Goal: Information Seeking & Learning: Understand process/instructions

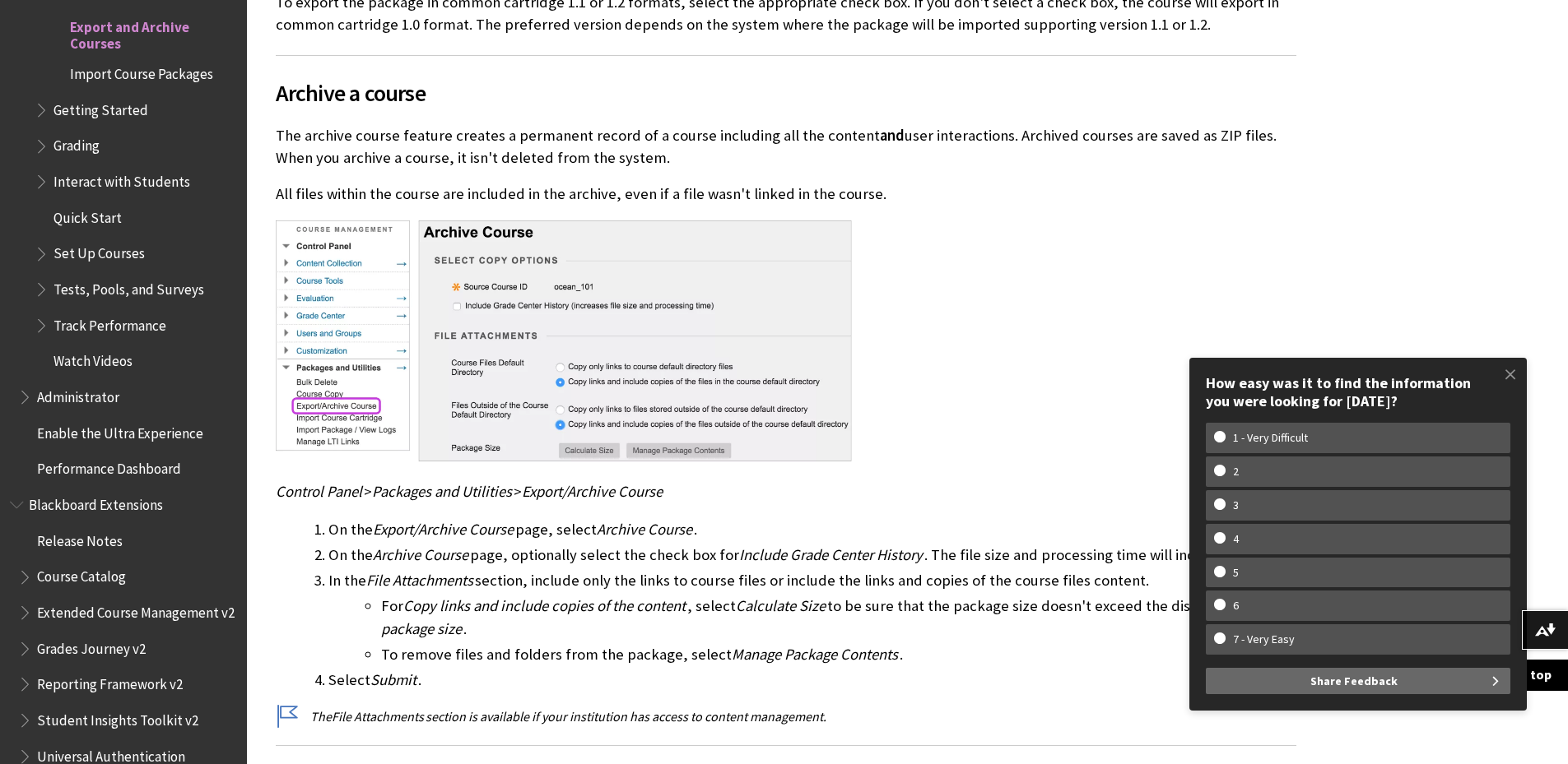
scroll to position [2386, 0]
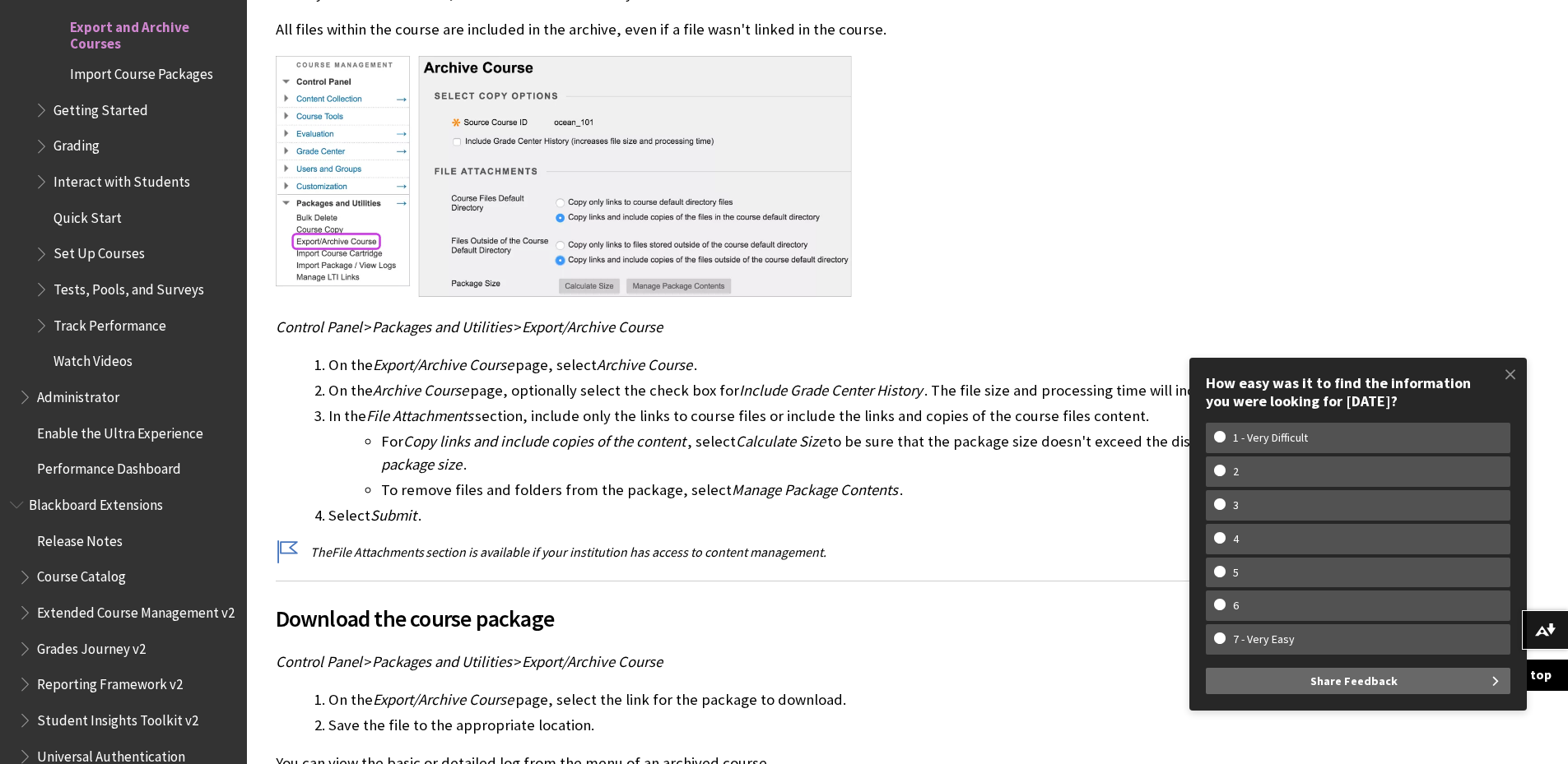
drag, startPoint x: 1505, startPoint y: 369, endPoint x: 1494, endPoint y: 355, distance: 17.8
click at [1506, 369] on span at bounding box center [1510, 374] width 35 height 35
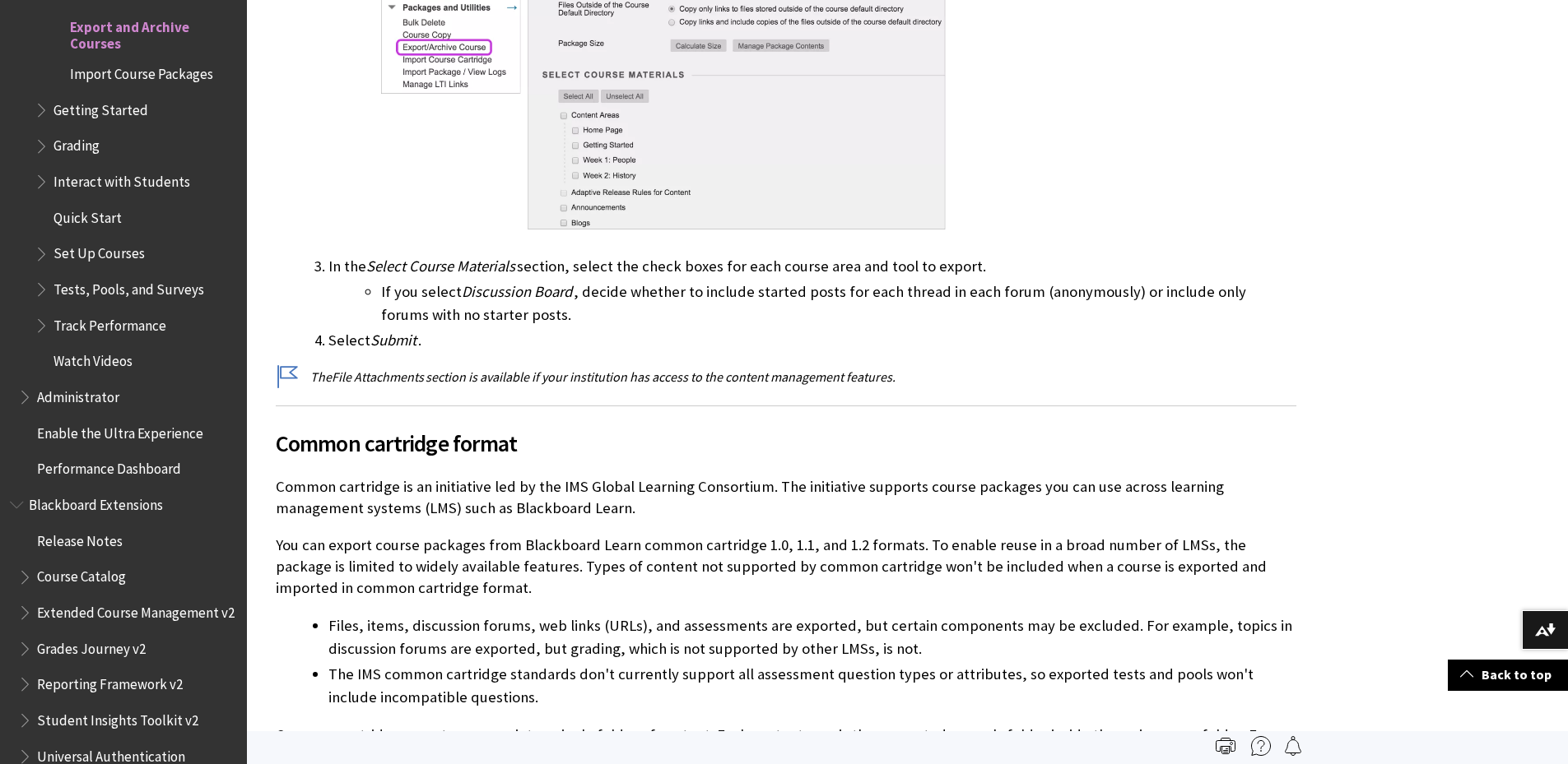
scroll to position [948, 0]
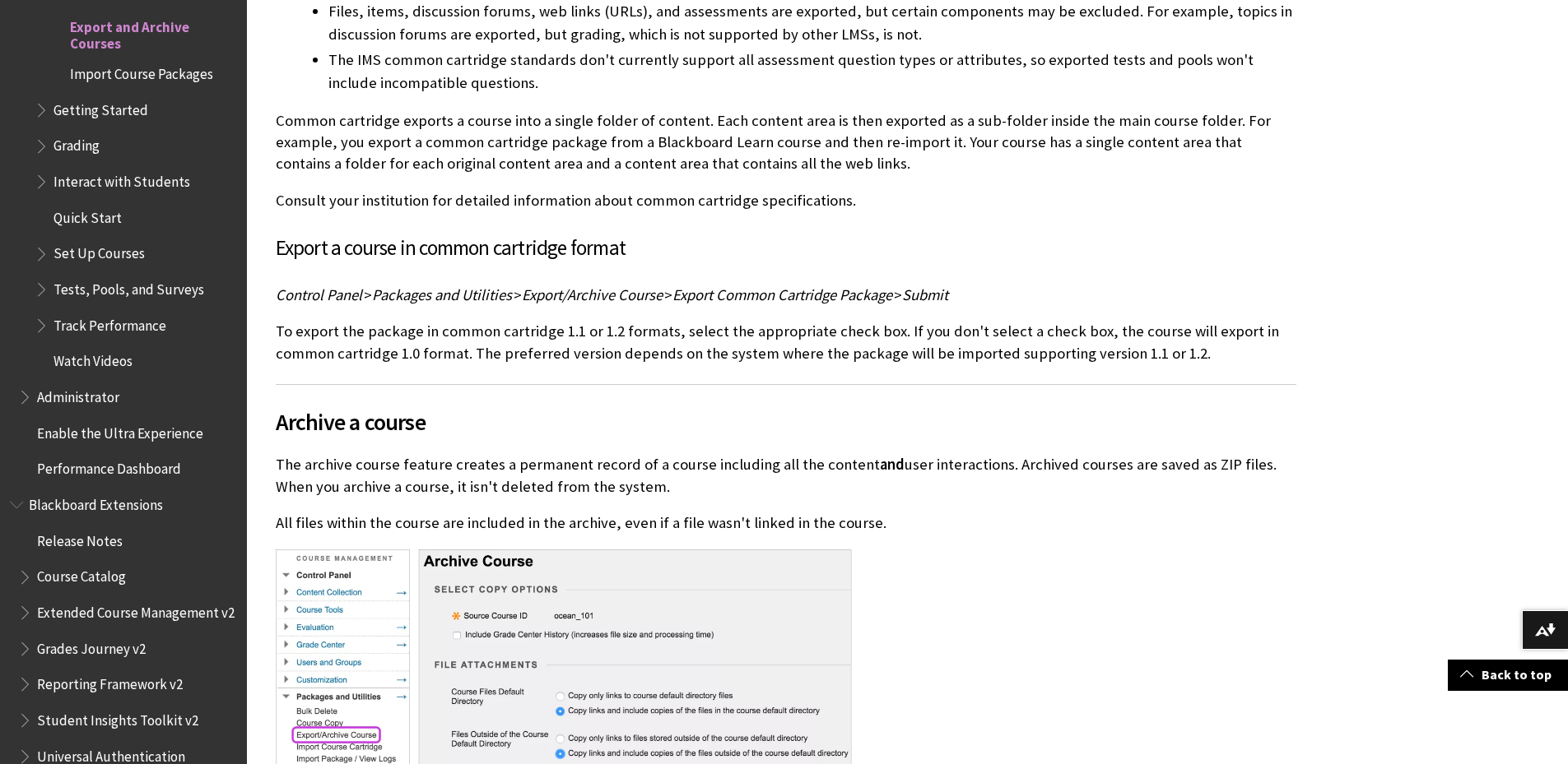
scroll to position [2468, 0]
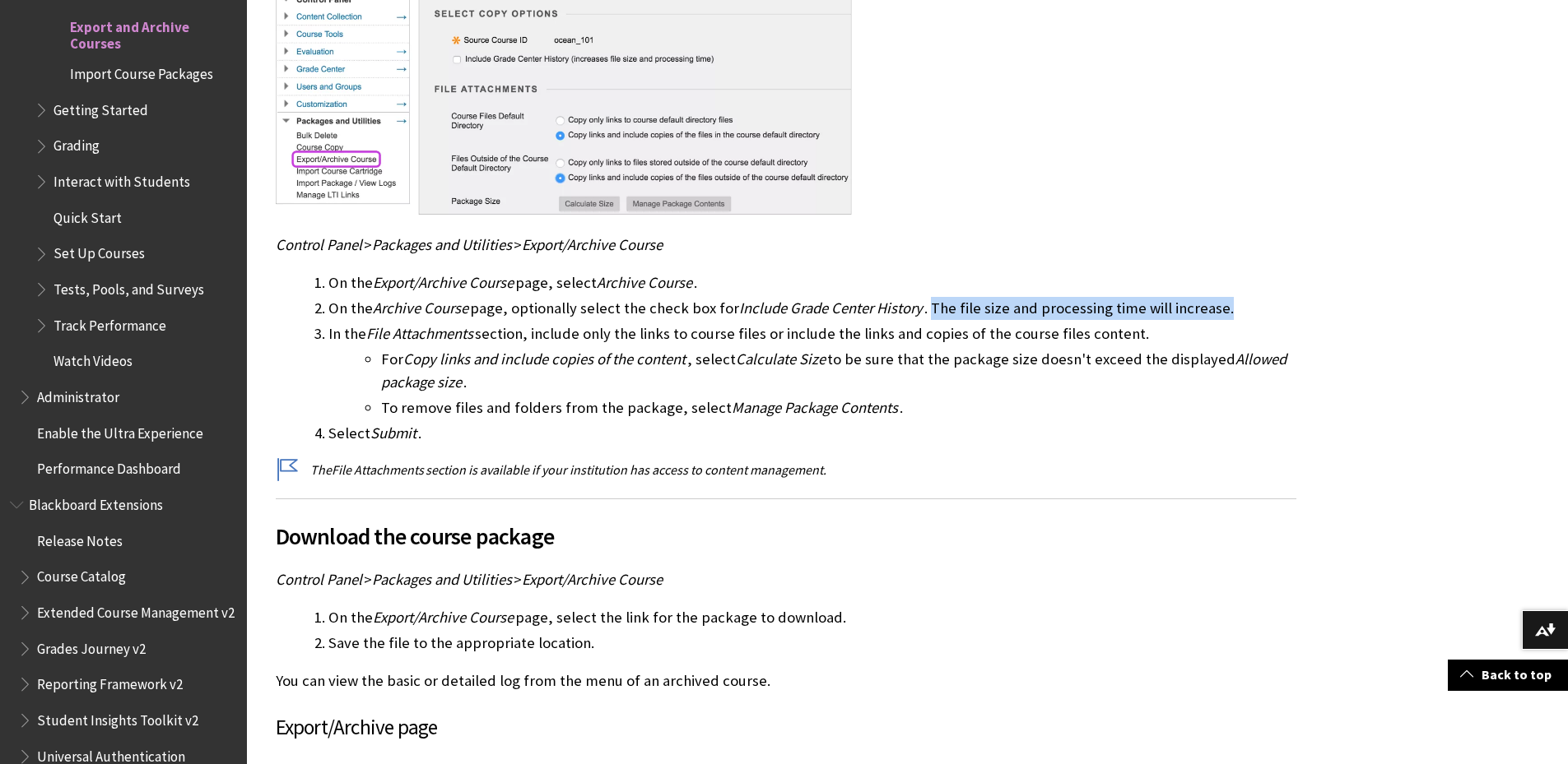
drag, startPoint x: 930, startPoint y: 310, endPoint x: 1276, endPoint y: 308, distance: 346.0
click at [1276, 308] on li "On the Archive Course page, optionally select the check box for Include Grade C…" at bounding box center [812, 308] width 968 height 23
copy li "The file size and processing time will increase."
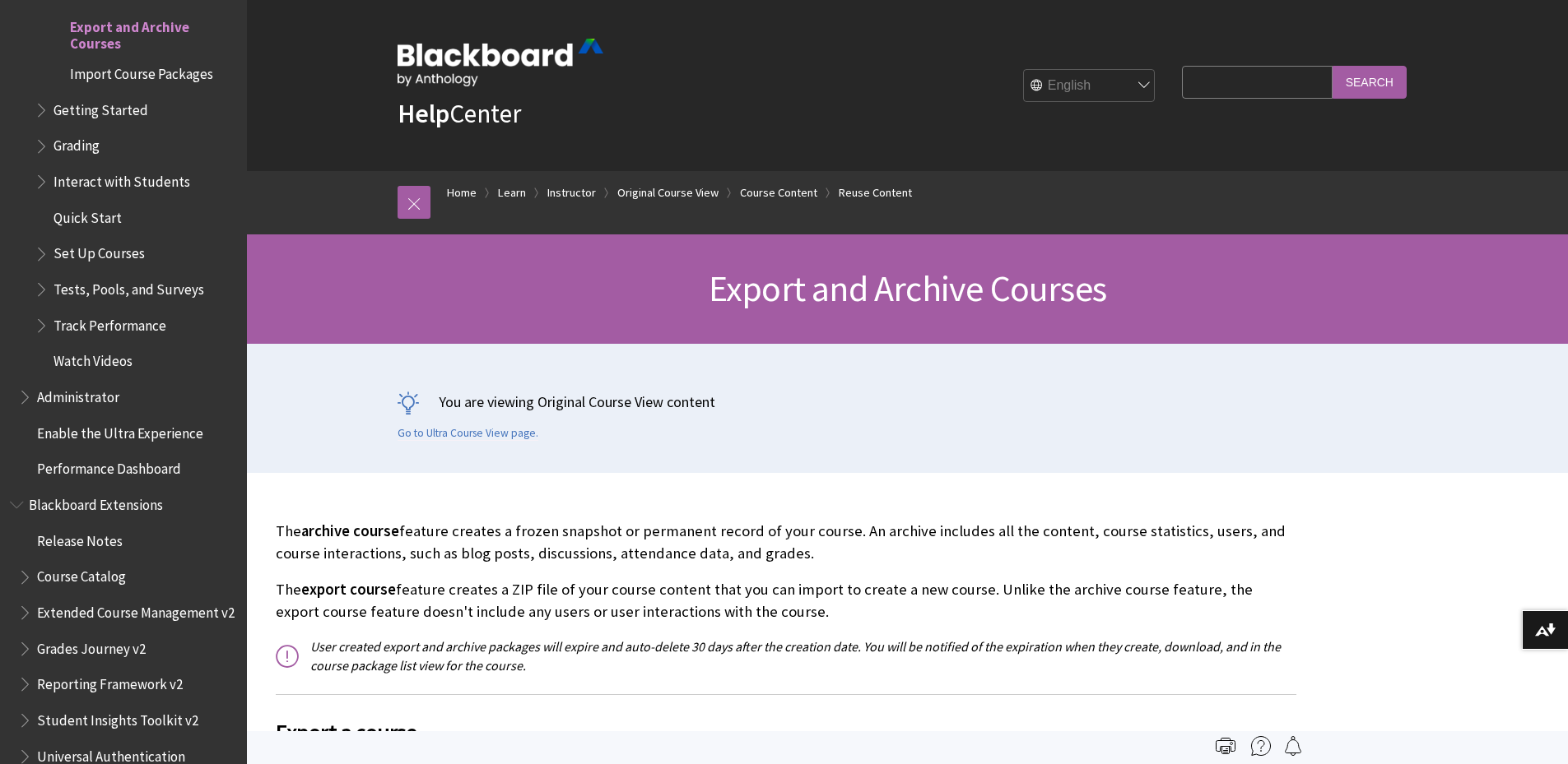
scroll to position [329, 0]
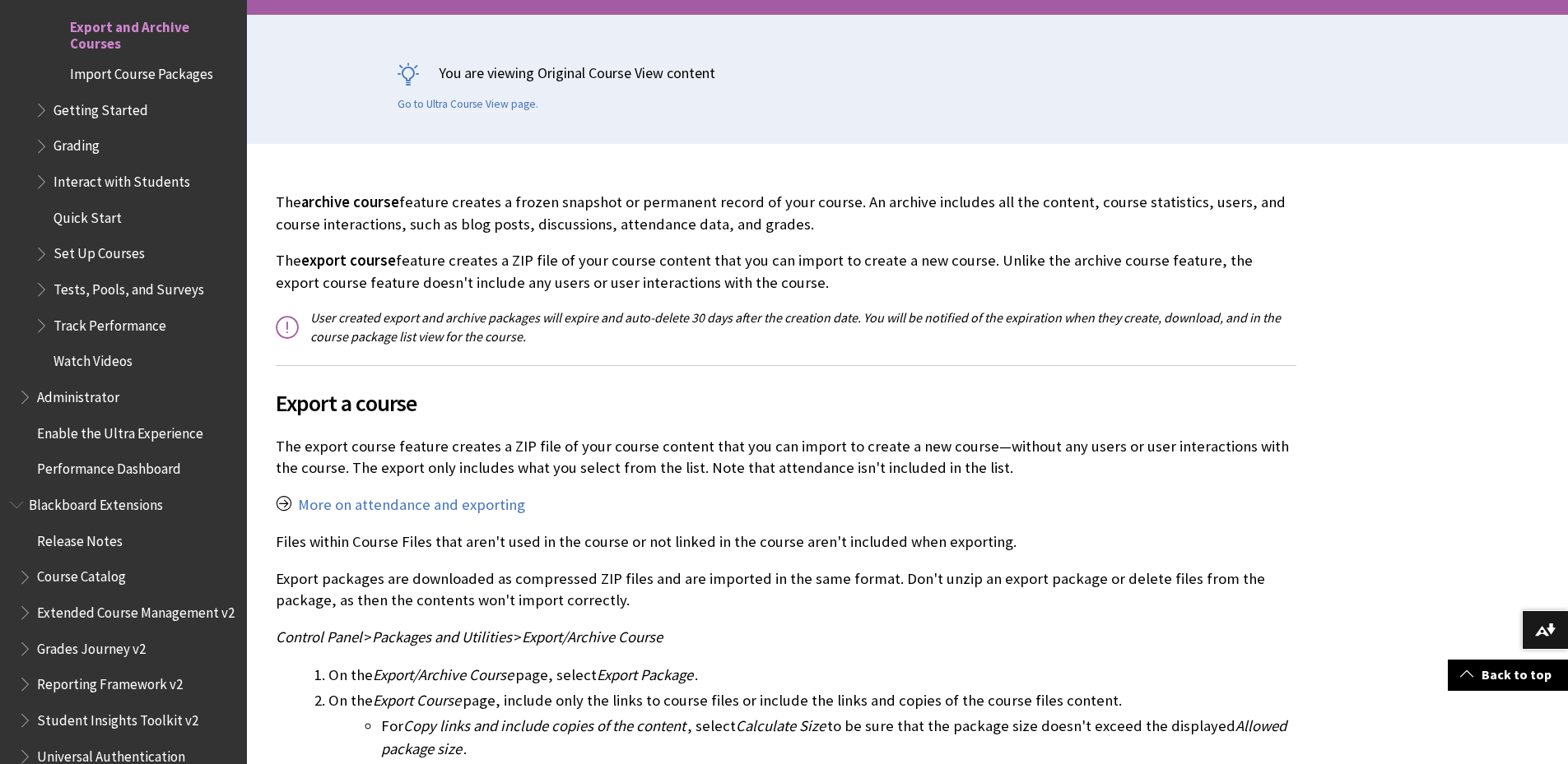
drag, startPoint x: 799, startPoint y: 282, endPoint x: 270, endPoint y: 208, distance: 534.2
copy div "The archive course feature creates a frozen snapshot or permanent record of you…"
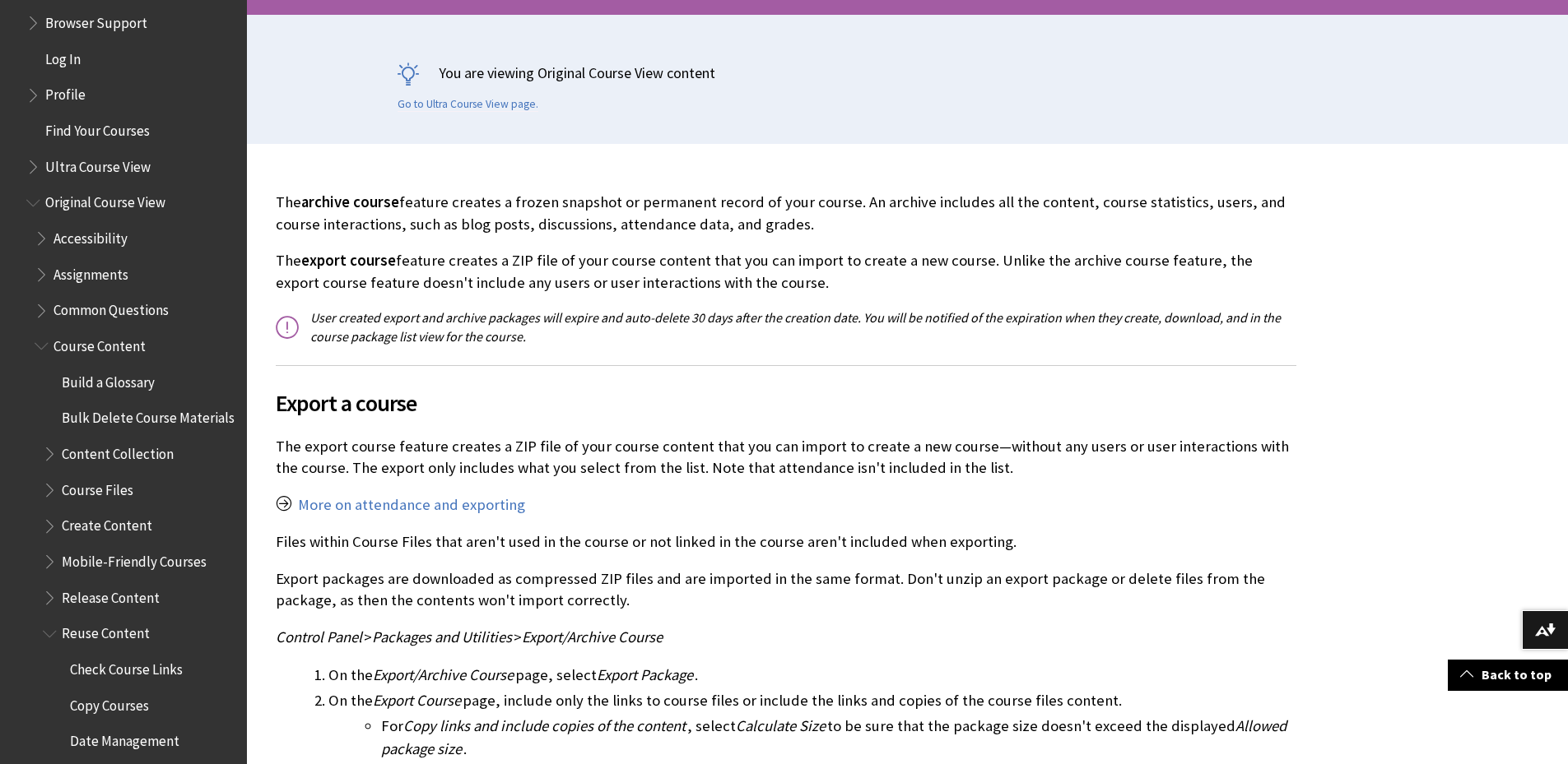
scroll to position [1534, 0]
